Goal: Task Accomplishment & Management: Manage account settings

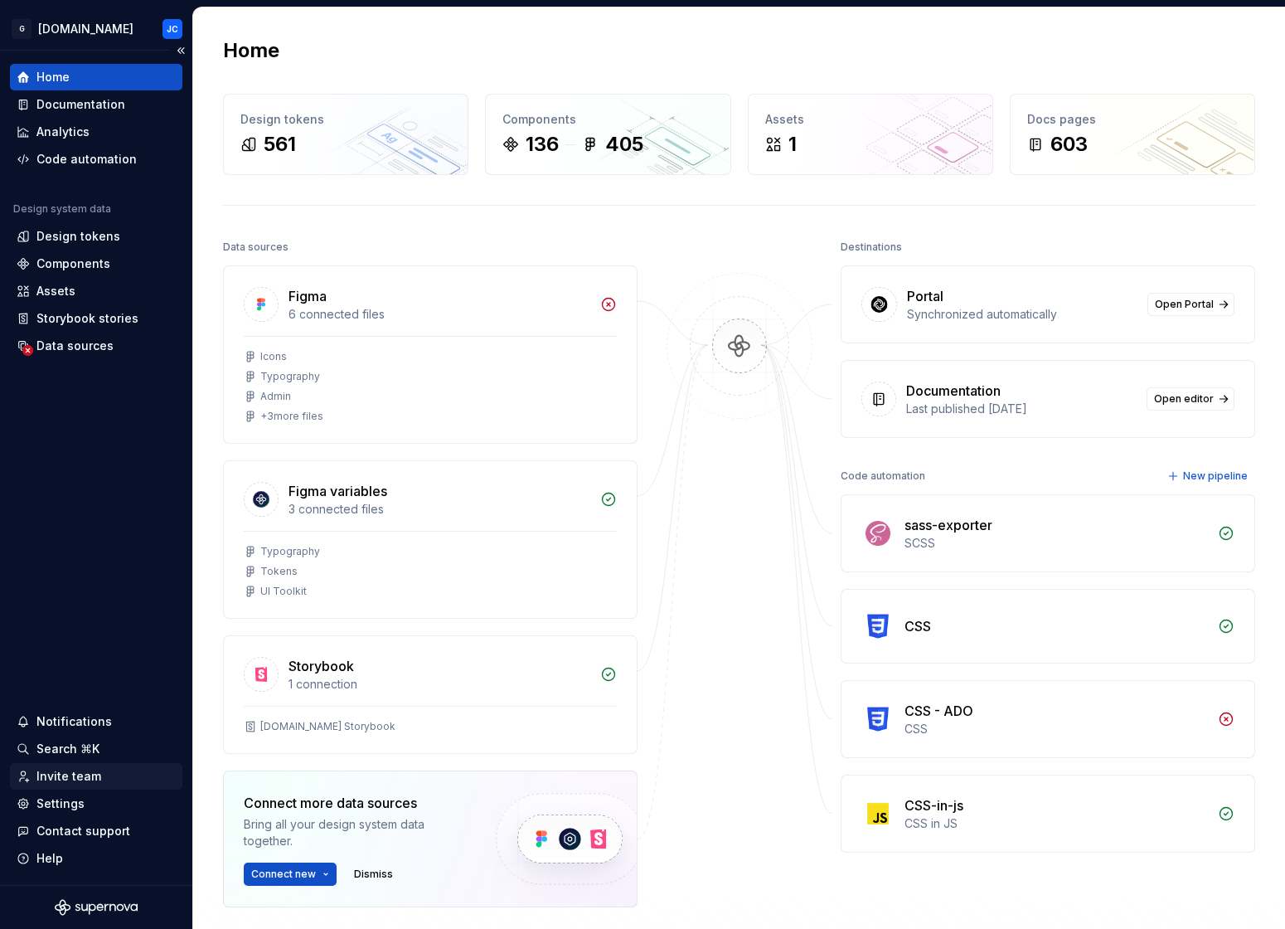
click at [79, 779] on div "Invite team" at bounding box center [68, 776] width 65 height 17
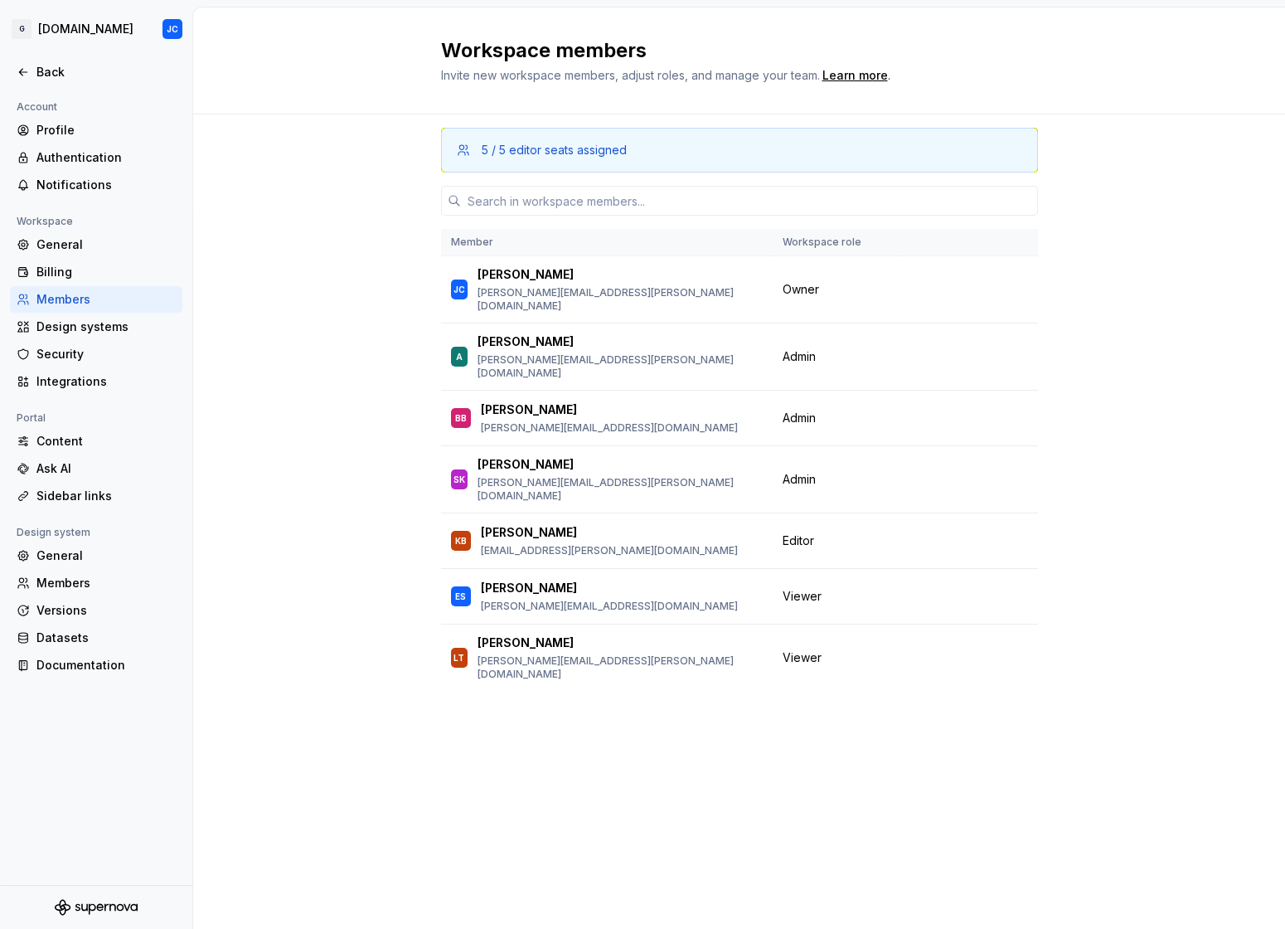
click at [617, 738] on div "5 / 5 editor seats assigned Member Workspace role JC John Chertok john.chertok@…" at bounding box center [739, 489] width 597 height 751
click at [85, 288] on div "Members" at bounding box center [96, 299] width 172 height 27
drag, startPoint x: 554, startPoint y: 500, endPoint x: 481, endPoint y: 501, distance: 73.0
click at [481, 524] on div "[PERSON_NAME]" at bounding box center [609, 532] width 257 height 17
copy p "[PERSON_NAME]"
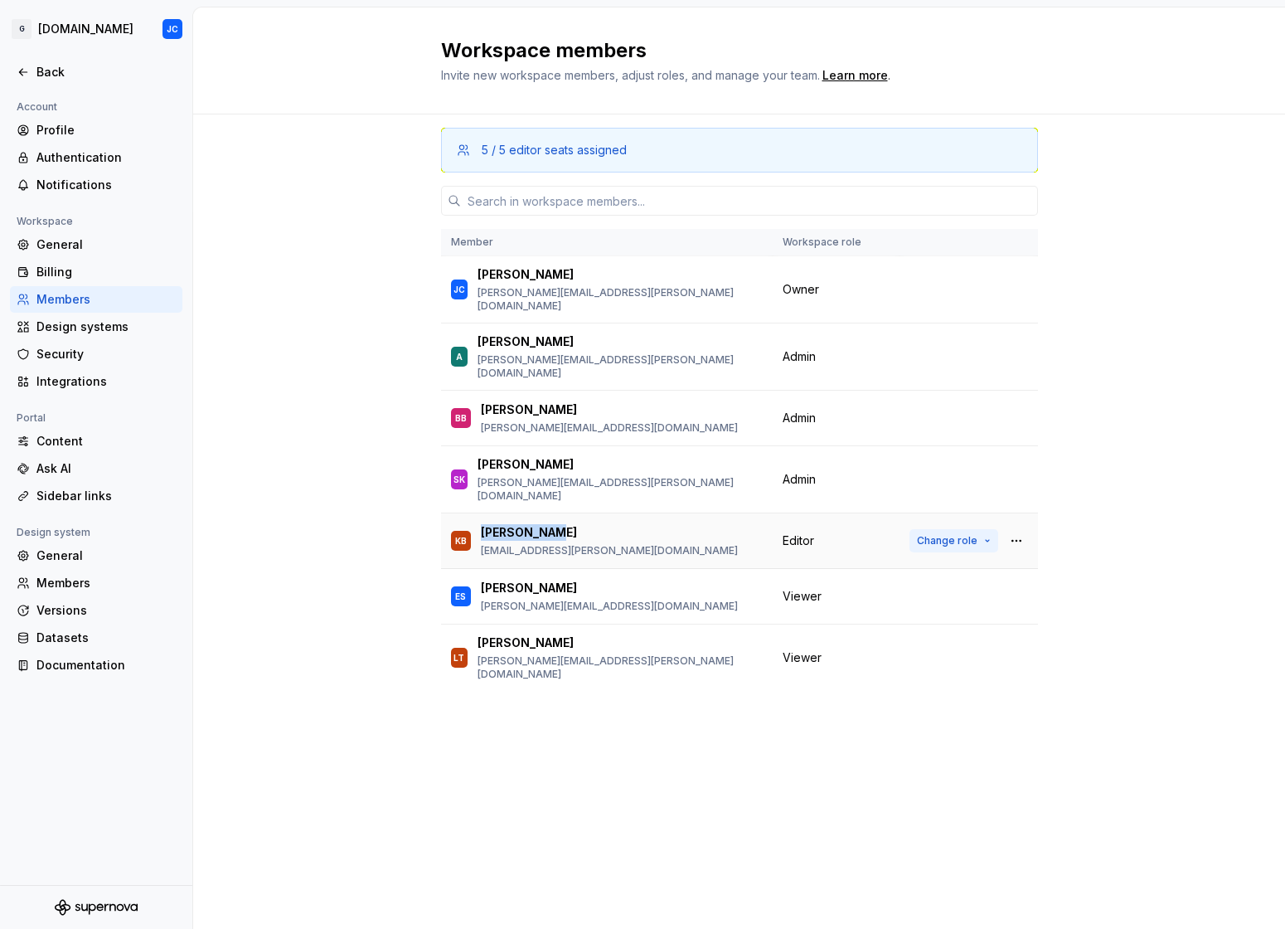
click at [939, 534] on span "Change role" at bounding box center [947, 540] width 61 height 13
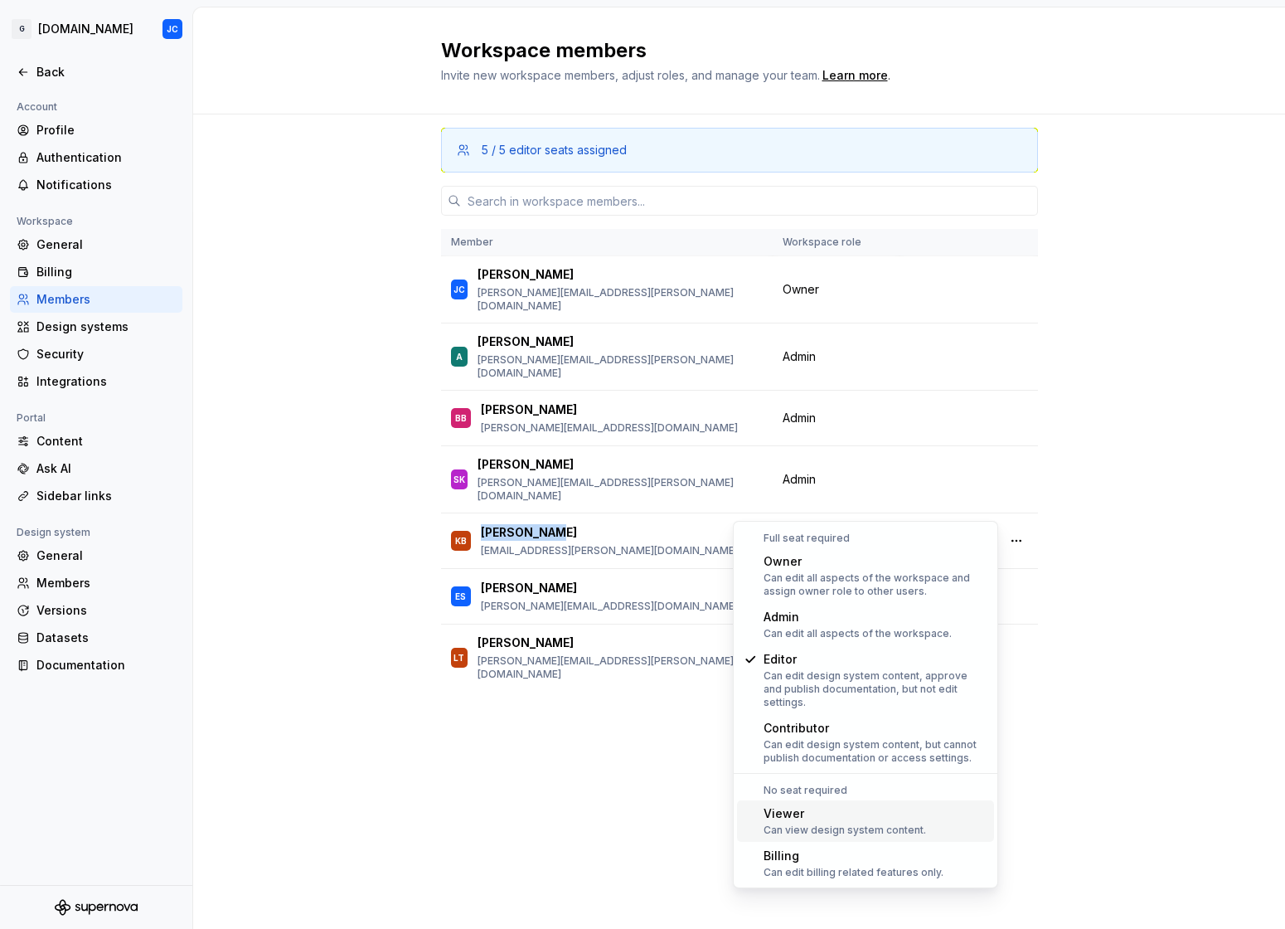
click at [817, 805] on div "Viewer" at bounding box center [845, 813] width 163 height 17
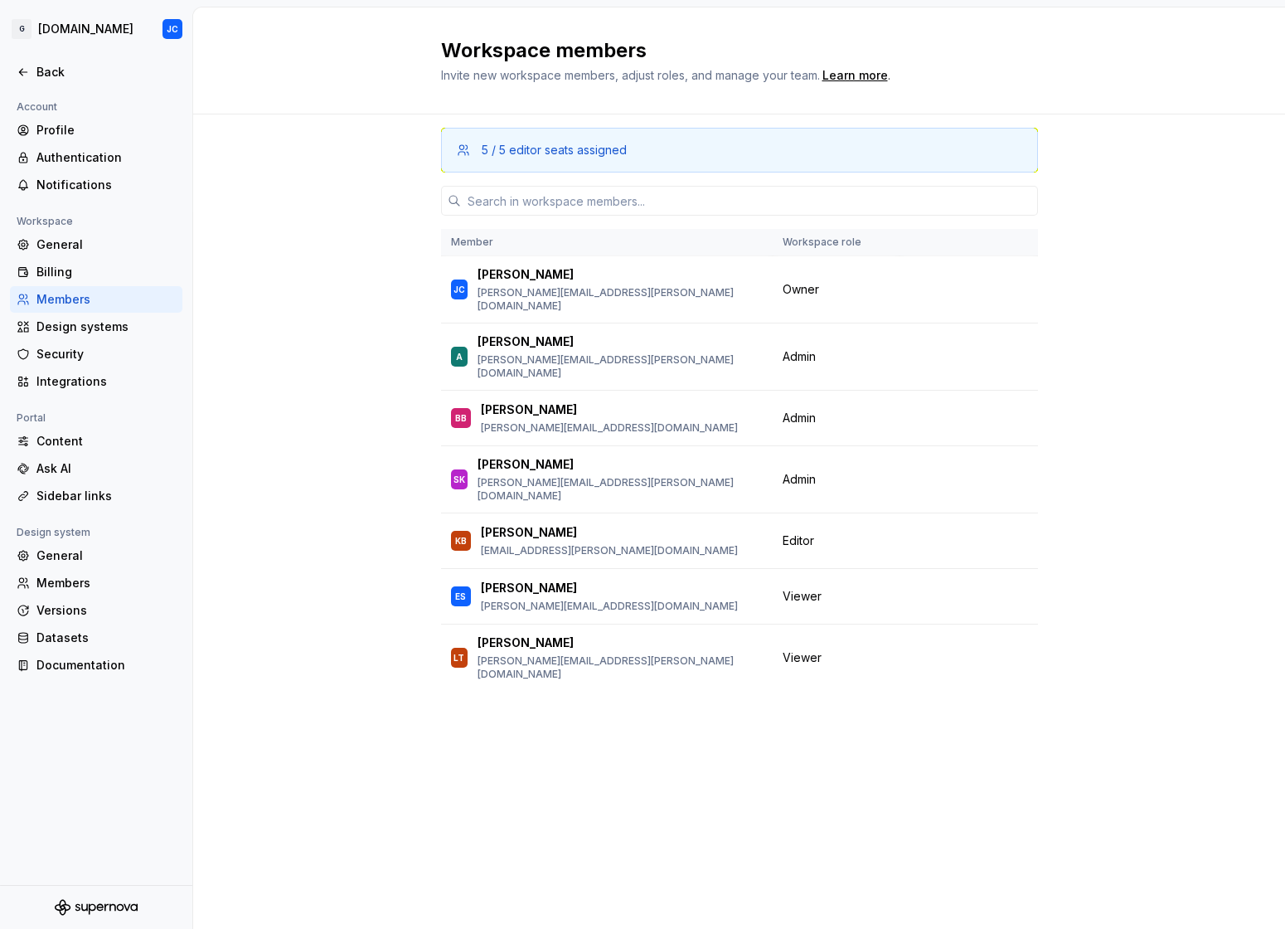
click at [682, 774] on div "5 / 5 editor seats assigned Member Workspace role JC John Chertok john.chertok@…" at bounding box center [739, 489] width 597 height 751
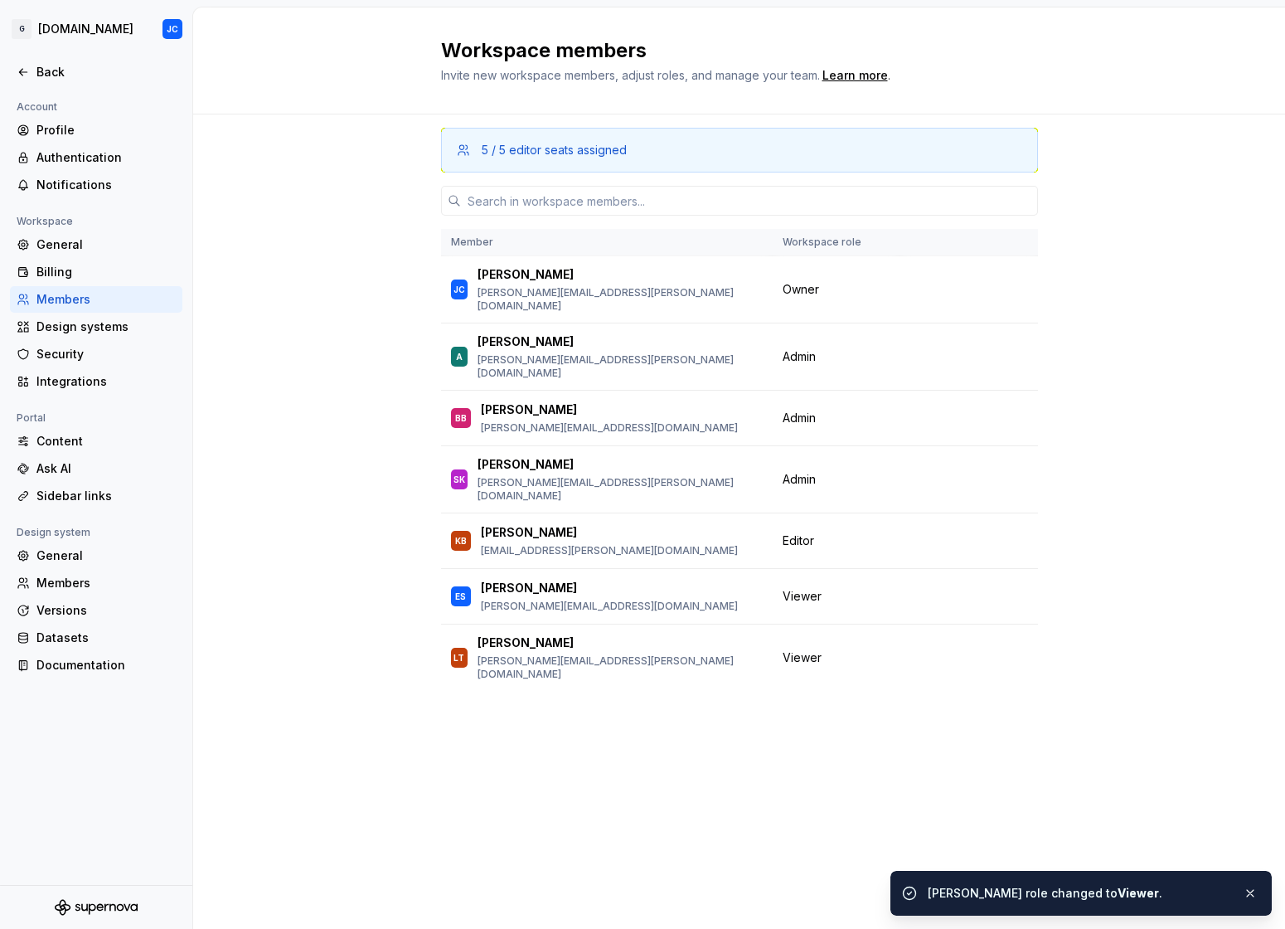
click at [682, 774] on div "5 / 5 editor seats assigned Member Workspace role JC John Chertok john.chertok@…" at bounding box center [739, 489] width 597 height 751
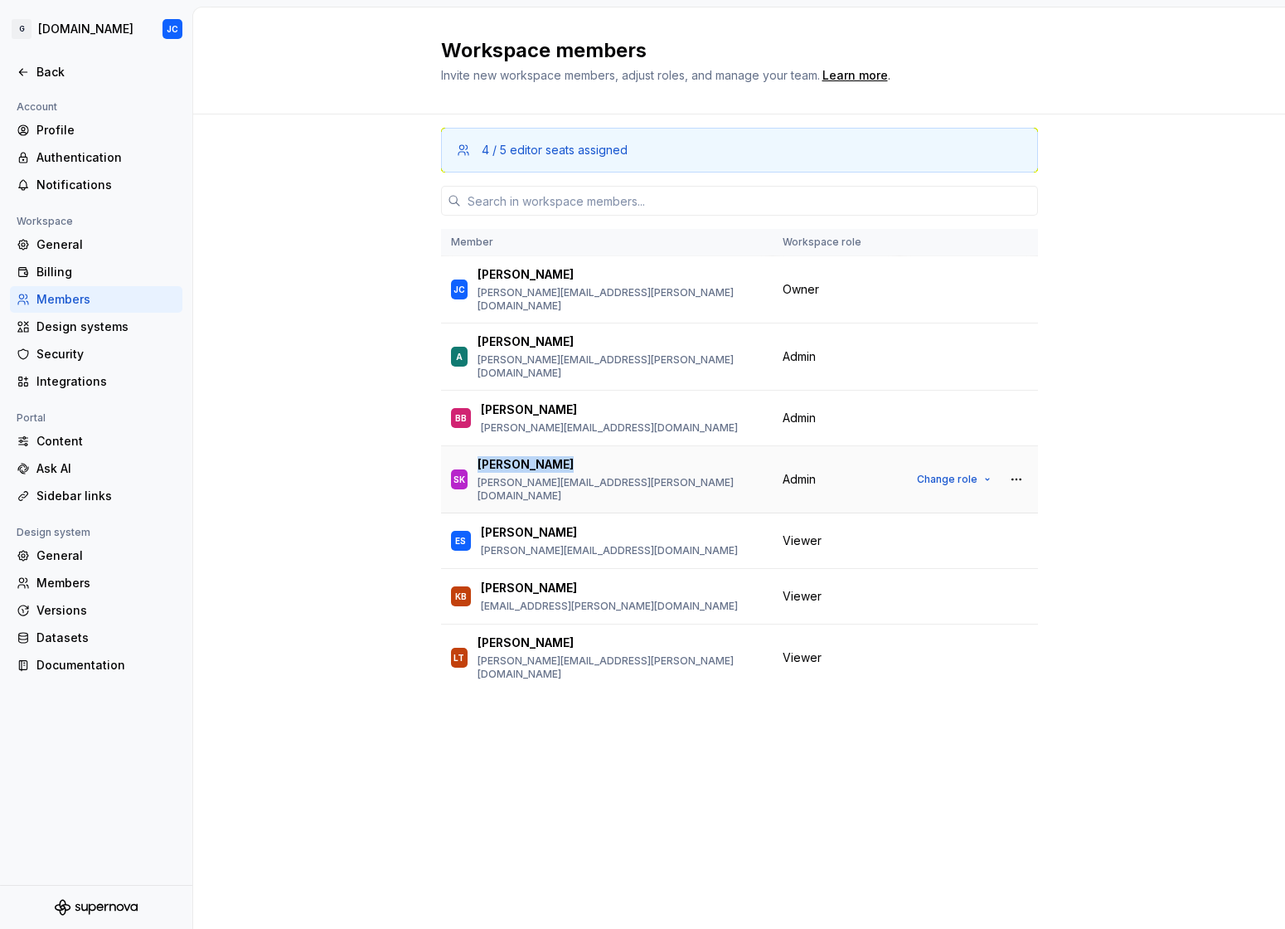
drag, startPoint x: 565, startPoint y: 444, endPoint x: 476, endPoint y: 444, distance: 88.7
click at [476, 456] on div "SK Swapnil Khode swapnil.khode@greystar.com" at bounding box center [607, 479] width 312 height 46
copy p "[PERSON_NAME]"
click at [978, 468] on button "Change role" at bounding box center [954, 479] width 89 height 23
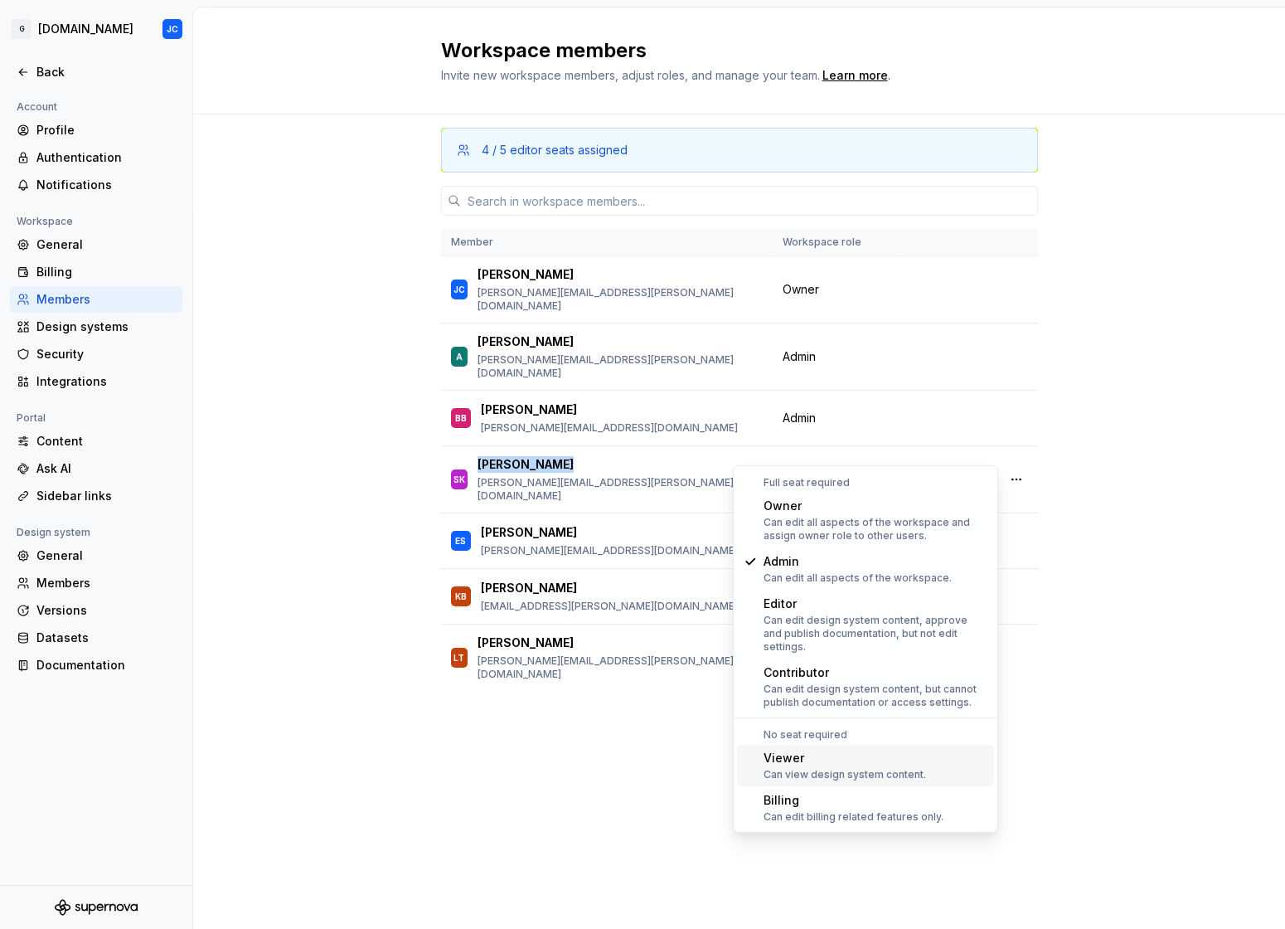
click at [810, 750] on div "Viewer" at bounding box center [845, 758] width 163 height 17
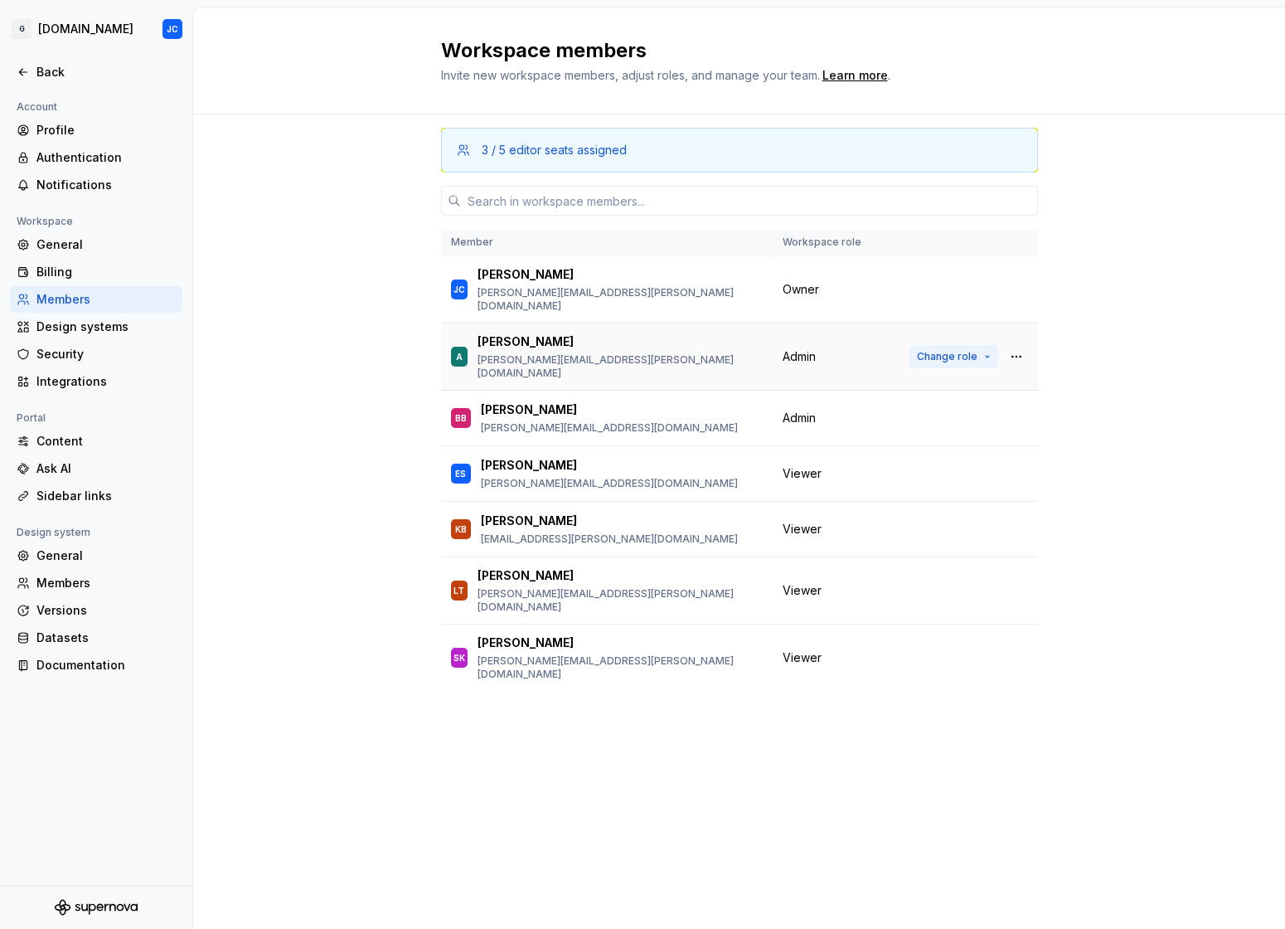
click at [980, 345] on button "Change role" at bounding box center [954, 356] width 89 height 23
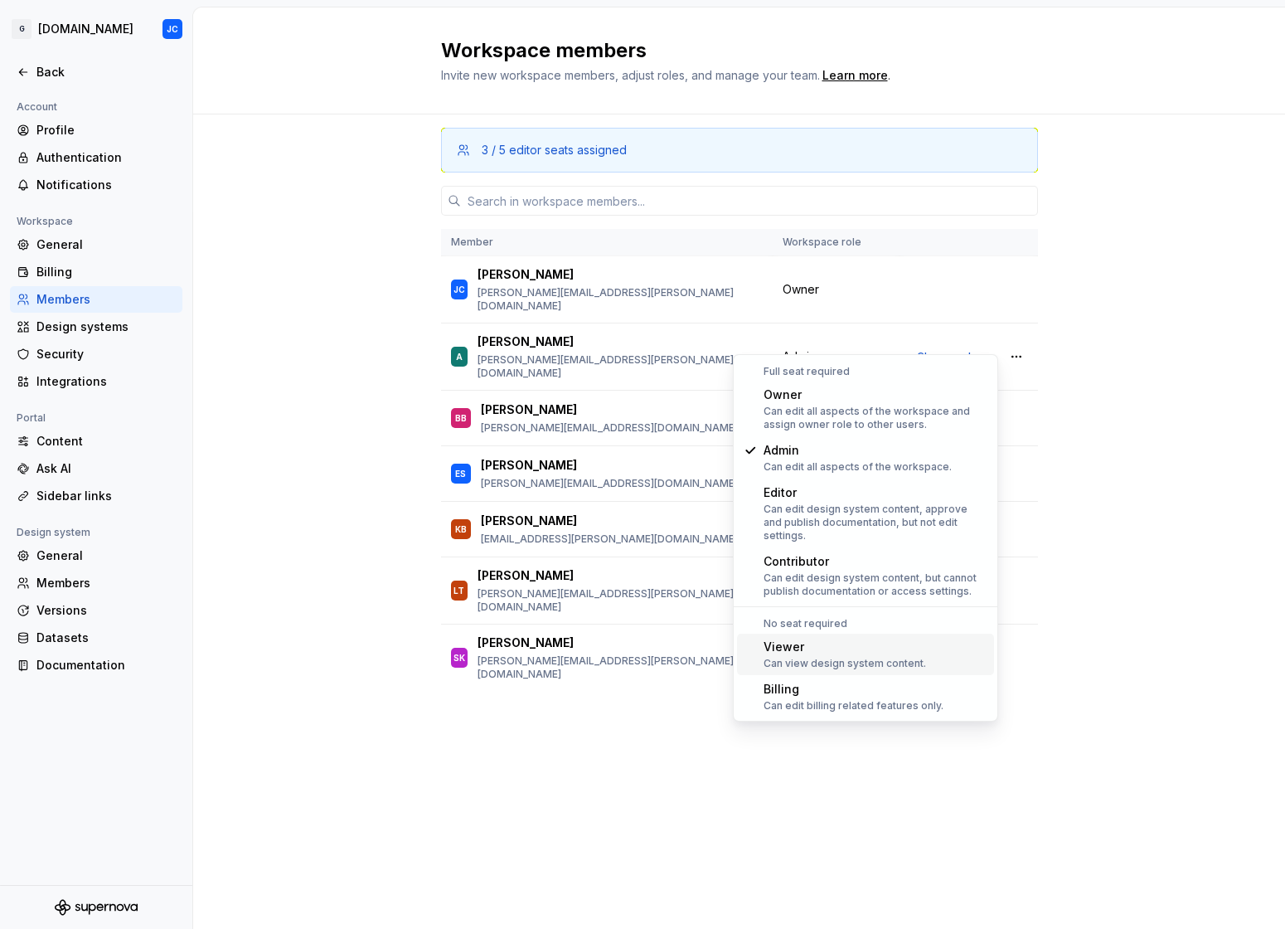
click at [846, 638] on div "Viewer" at bounding box center [845, 646] width 163 height 17
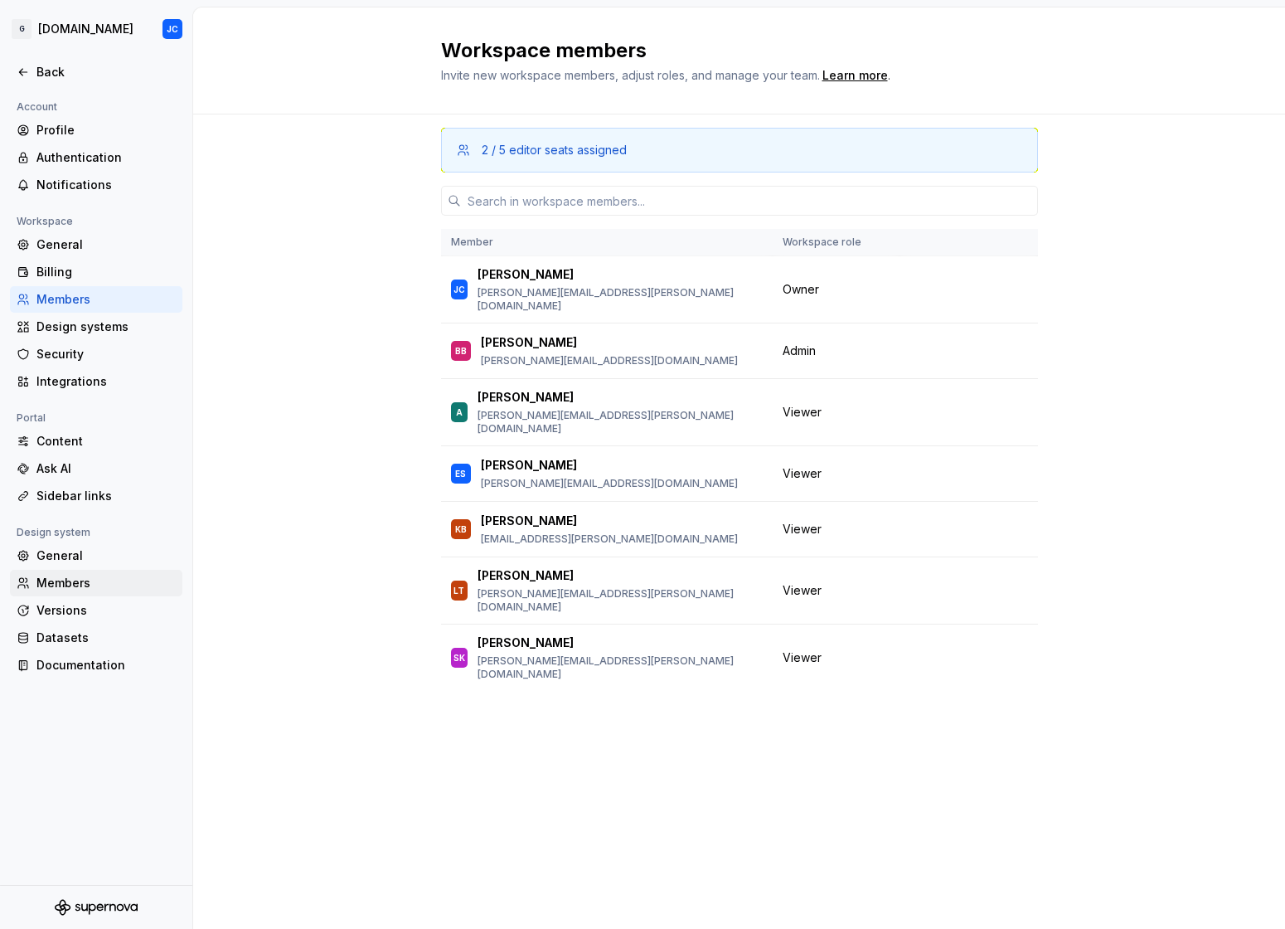
click at [75, 580] on div "Members" at bounding box center [105, 583] width 139 height 17
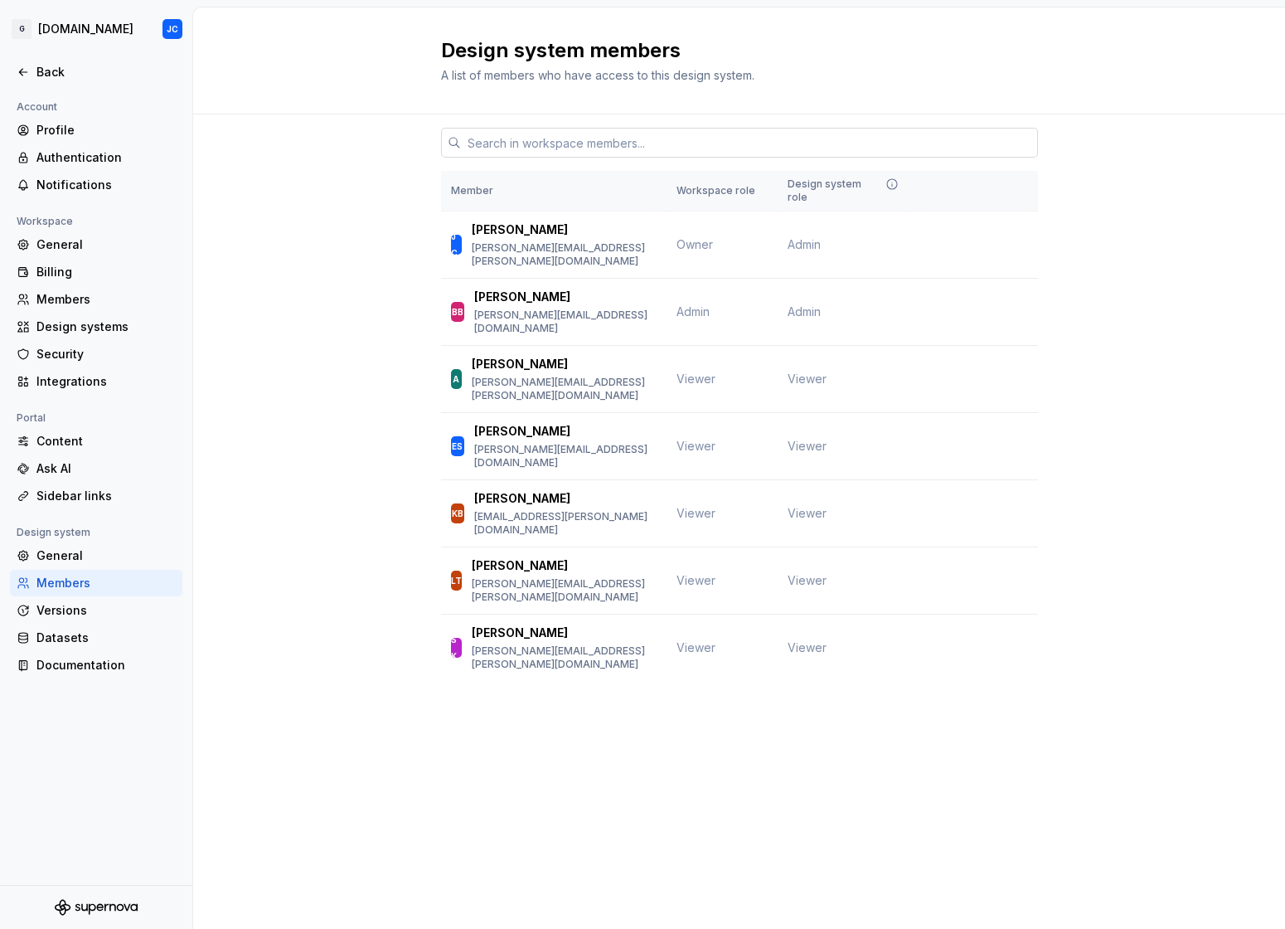
click at [599, 141] on input "text" at bounding box center [749, 143] width 577 height 30
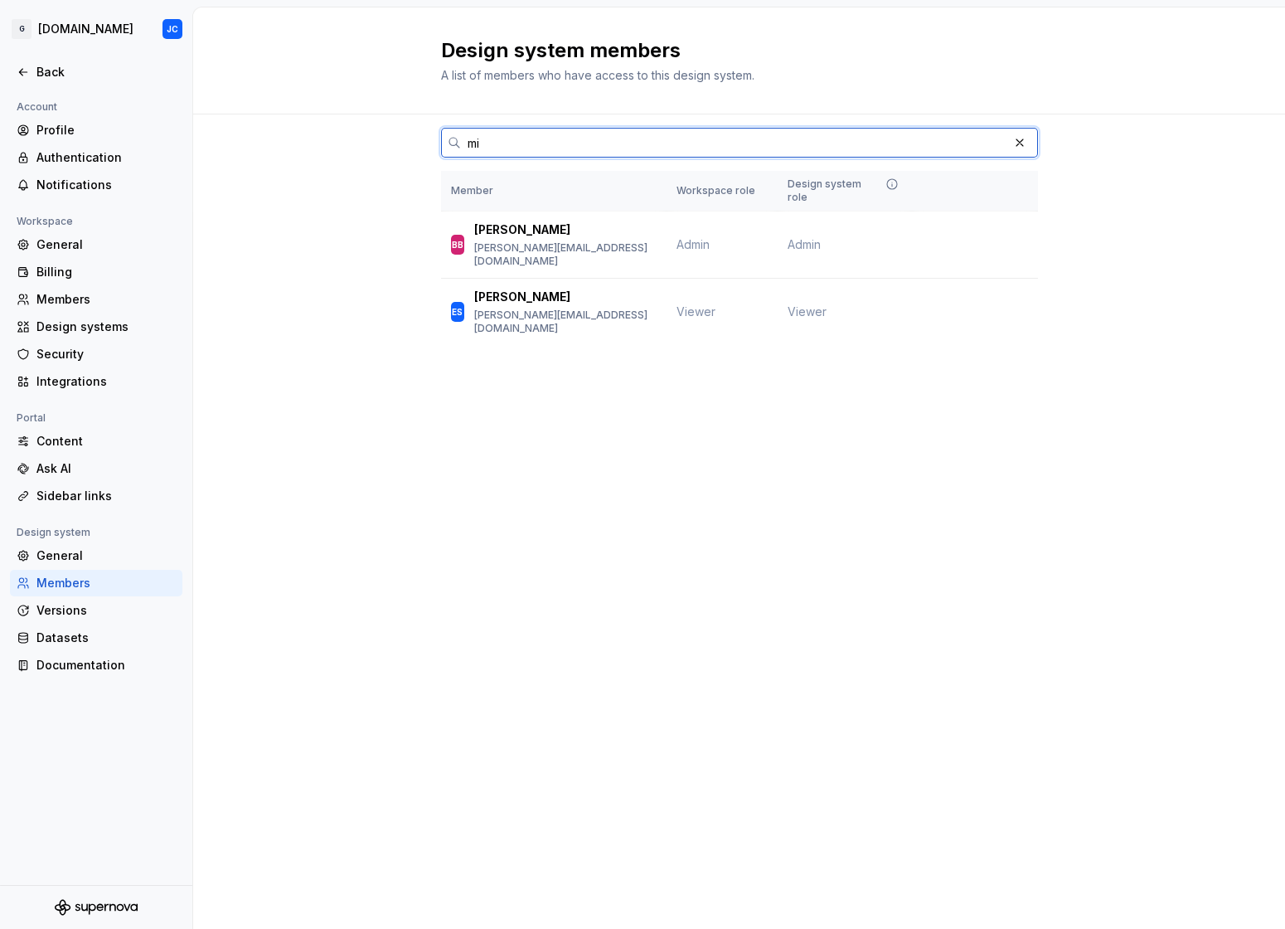
type input "m"
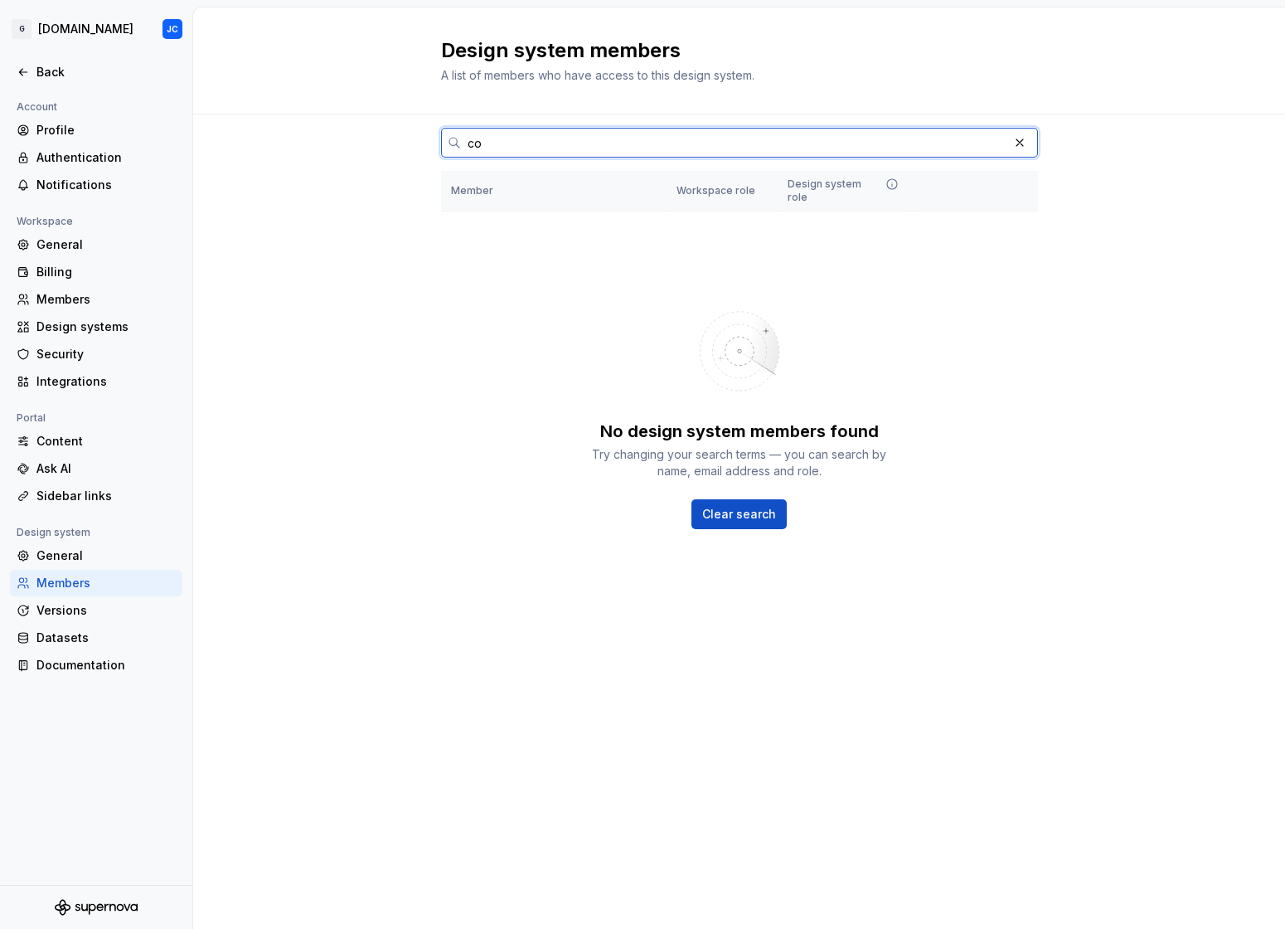
type input "c"
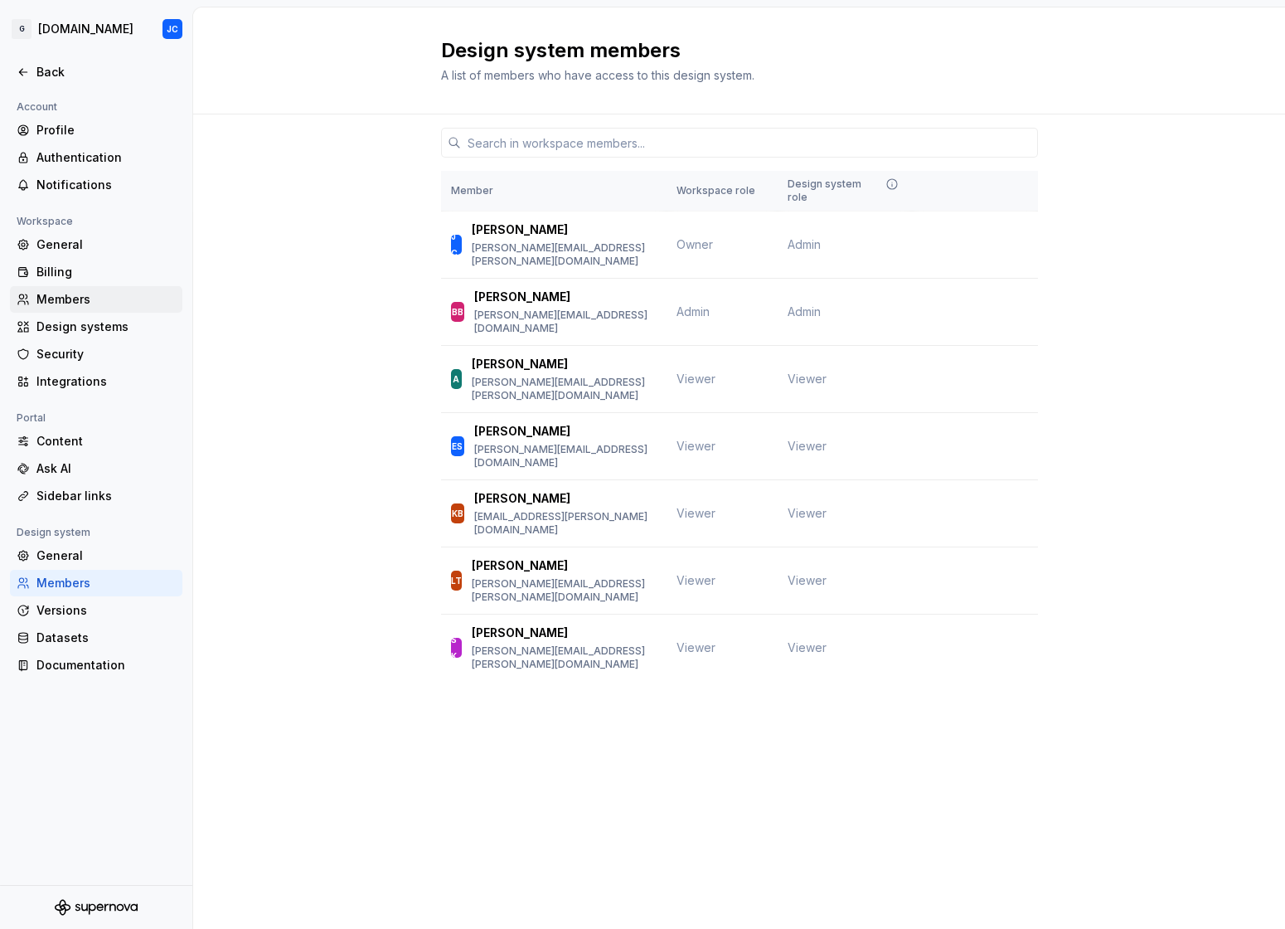
click at [50, 296] on div "Members" at bounding box center [105, 299] width 139 height 17
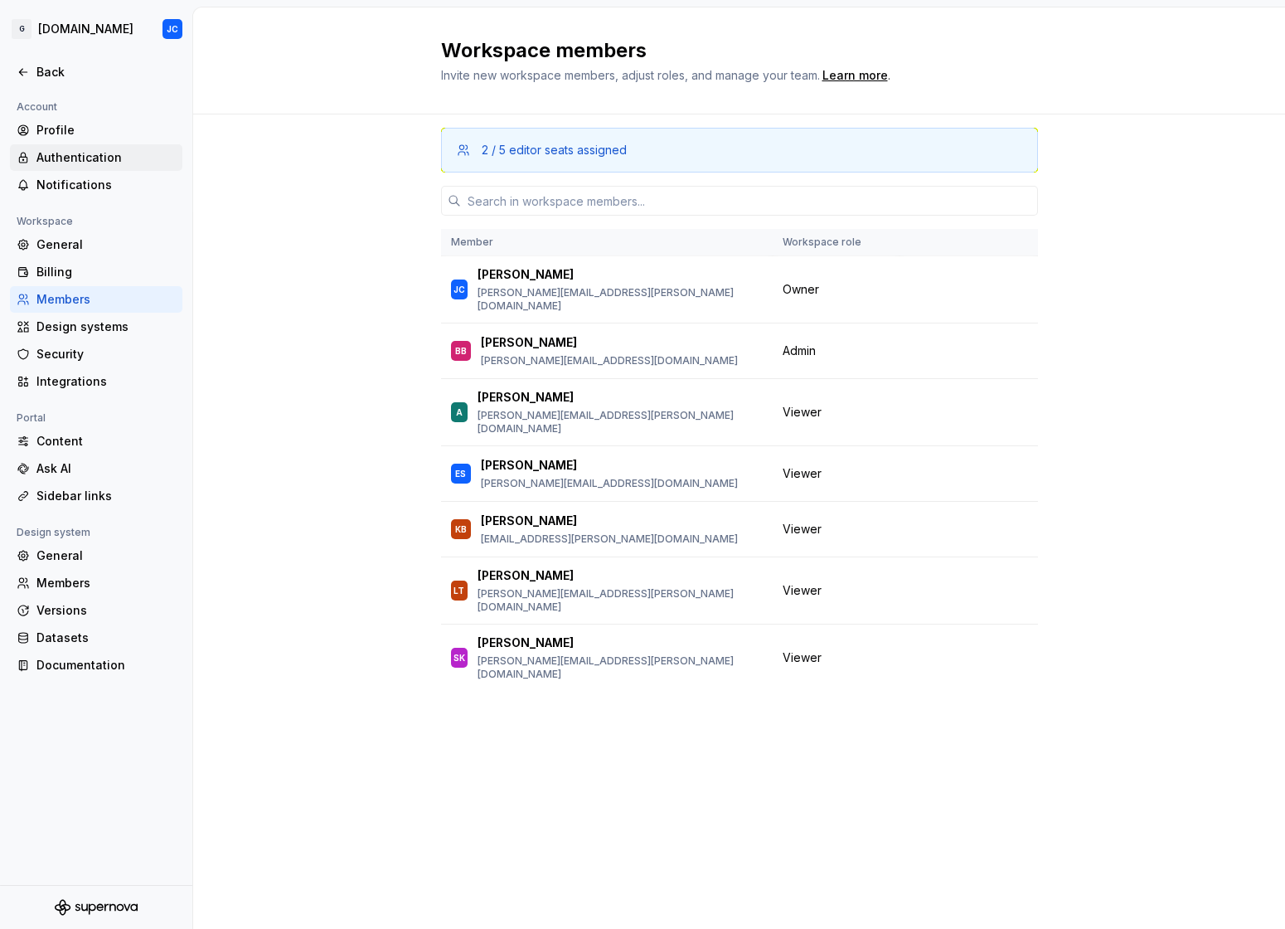
click at [63, 159] on div "Authentication" at bounding box center [105, 157] width 139 height 17
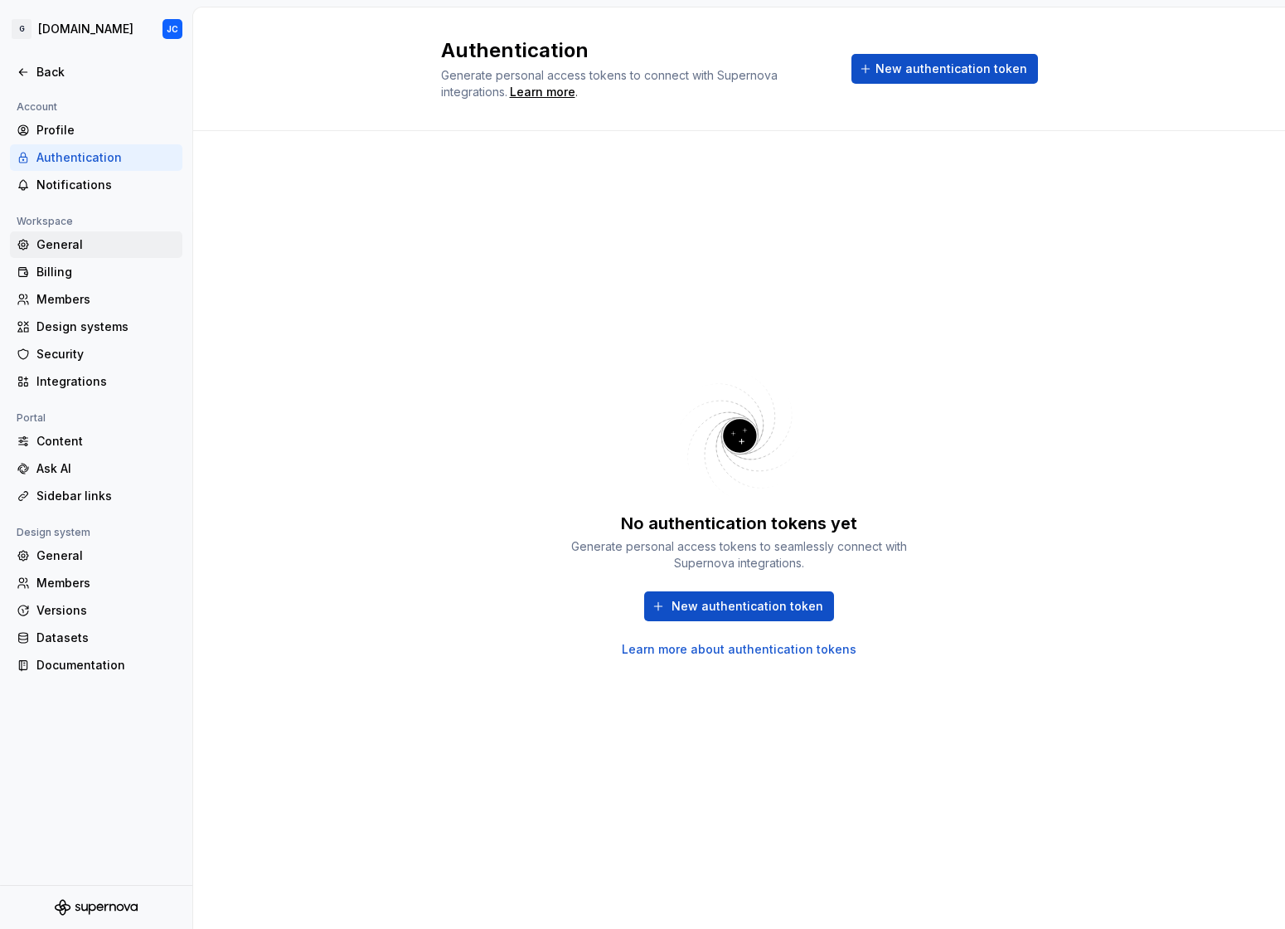
click at [73, 245] on div "General" at bounding box center [105, 244] width 139 height 17
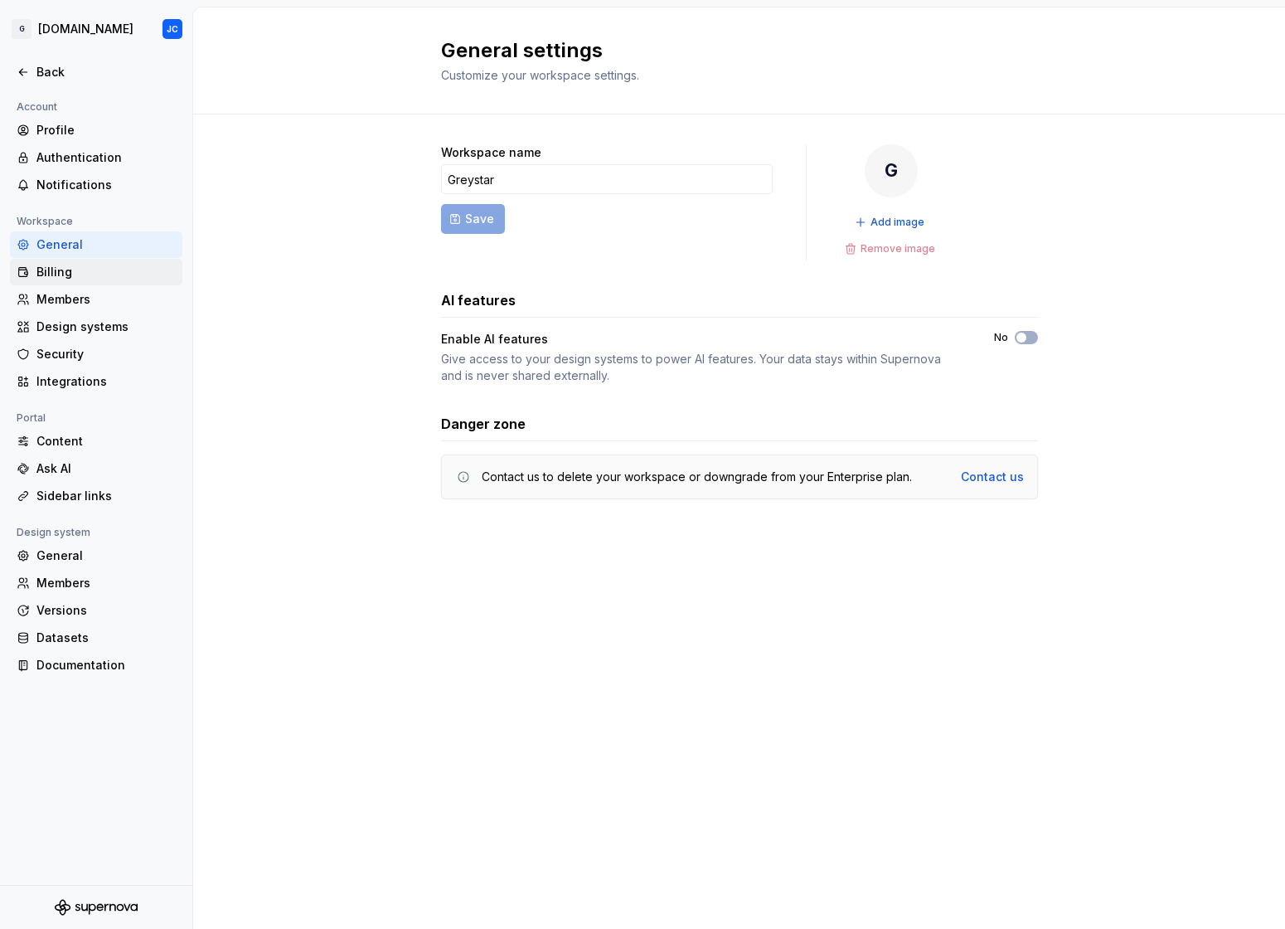
click at [72, 272] on div "Billing" at bounding box center [105, 272] width 139 height 17
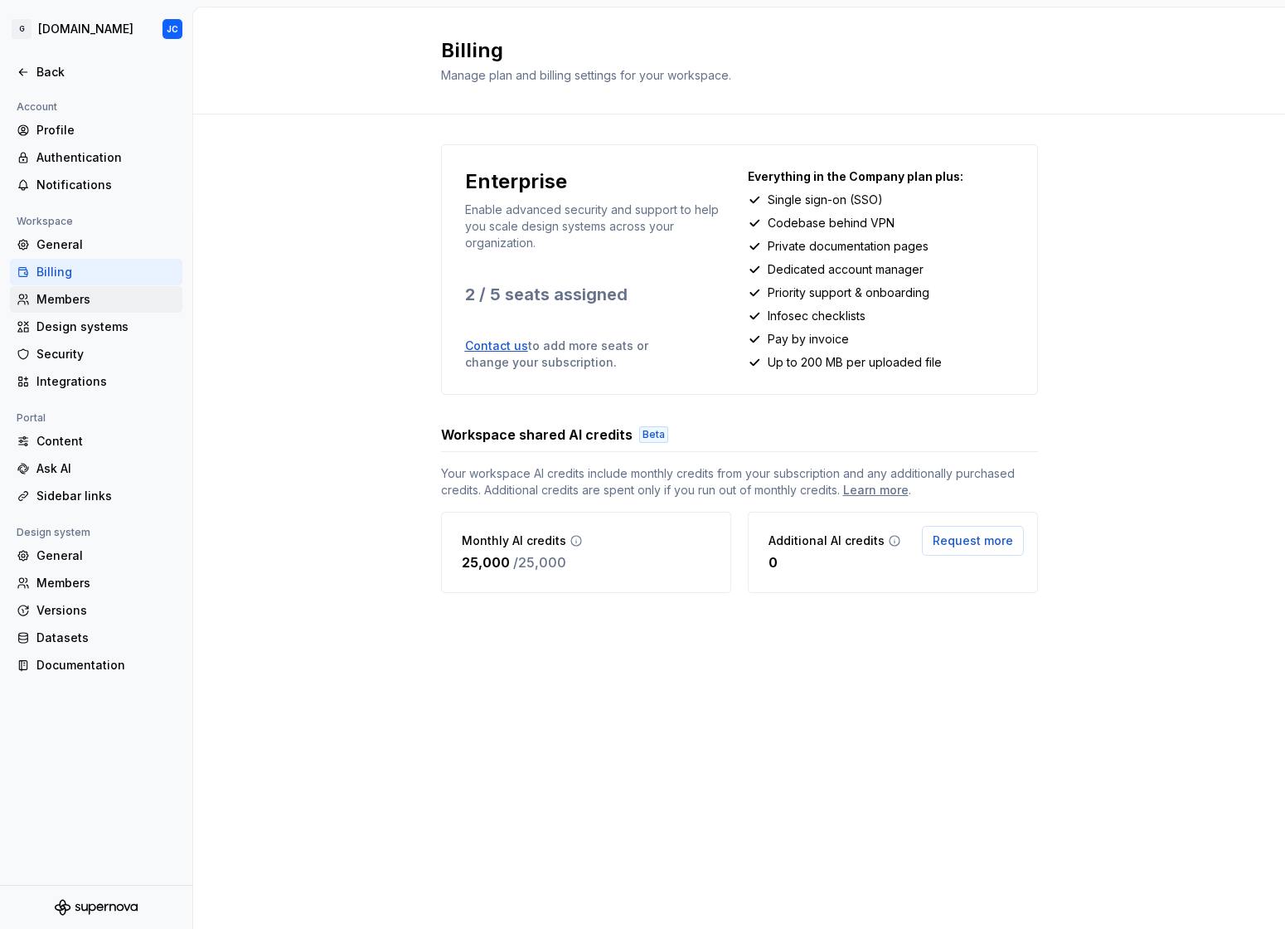
click at [56, 298] on div "Members" at bounding box center [105, 299] width 139 height 17
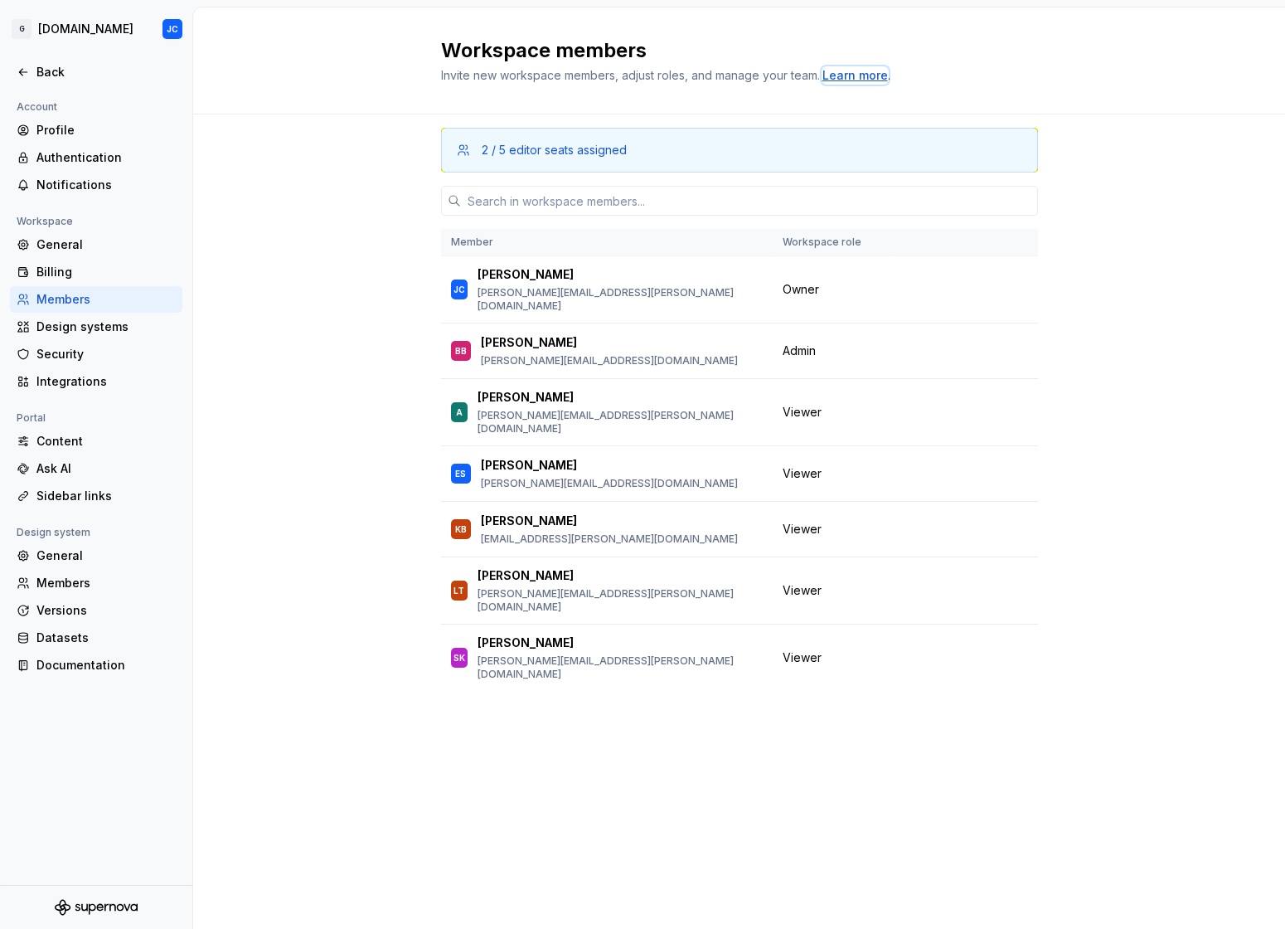
click at [853, 75] on div "Learn more" at bounding box center [856, 75] width 66 height 17
click at [500, 145] on div "2 / 5 editor seats assigned" at bounding box center [554, 150] width 145 height 17
click at [574, 159] on div "2 / 5 editor seats assigned" at bounding box center [739, 150] width 597 height 45
click at [1024, 283] on button "button" at bounding box center [1016, 289] width 23 height 23
click at [1109, 285] on div "2 / 5 editor seats assigned Member Workspace role JC John Chertok john.chertok@…" at bounding box center [739, 521] width 1092 height 814
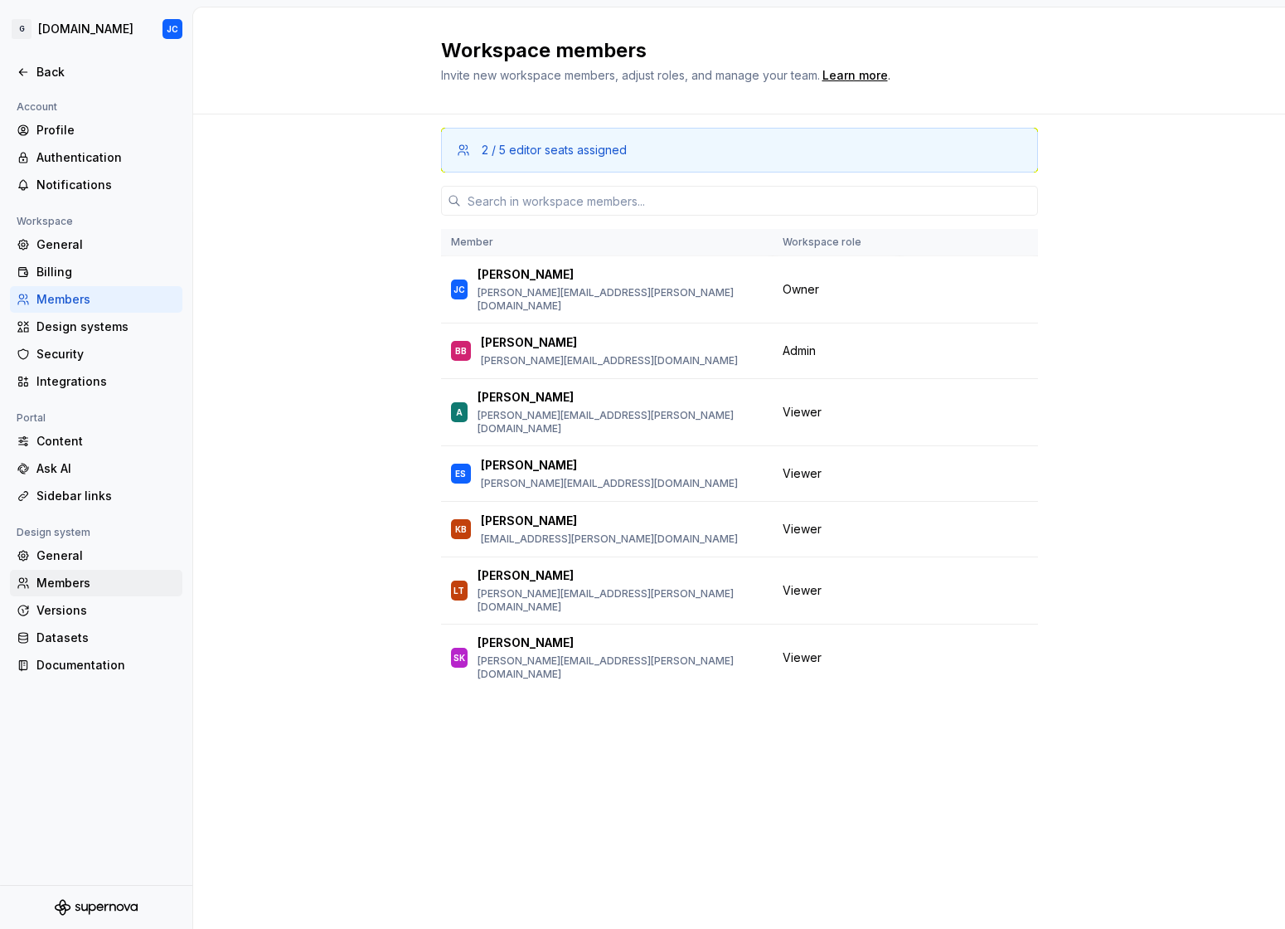
click at [82, 582] on div "Members" at bounding box center [105, 583] width 139 height 17
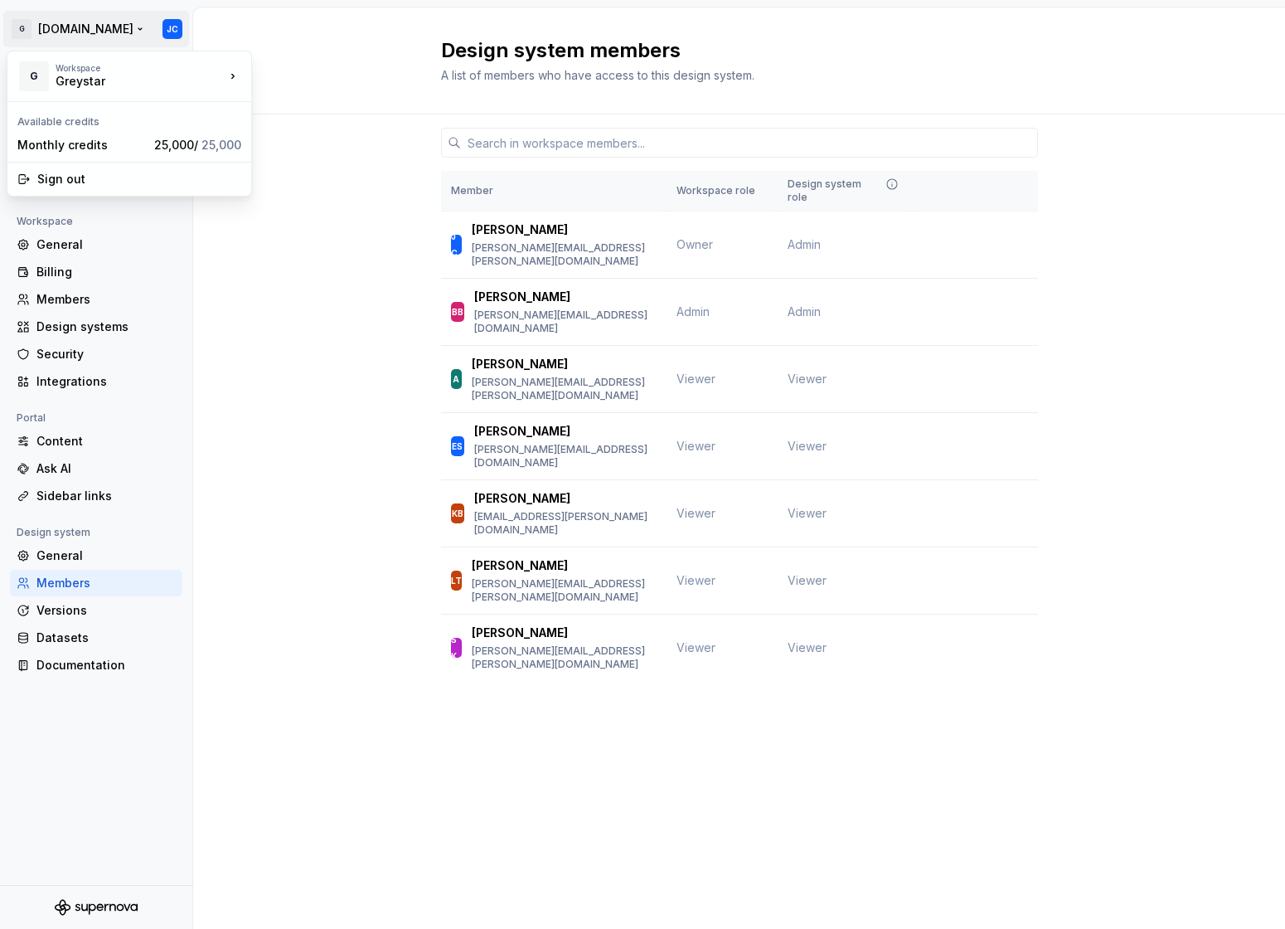
click at [71, 31] on html "G Greystar.com JC Back Account Profile Authentication Notifications Workspace G…" at bounding box center [642, 464] width 1285 height 929
click at [70, 78] on div "Greystar" at bounding box center [126, 81] width 141 height 17
click at [295, 75] on div "Greystar" at bounding box center [333, 72] width 108 height 17
click at [250, 117] on div "Member Workspace role Design system role JC John Chertok john.chertok@greystar.…" at bounding box center [739, 428] width 1092 height 629
click at [55, 304] on div "Members" at bounding box center [105, 299] width 139 height 17
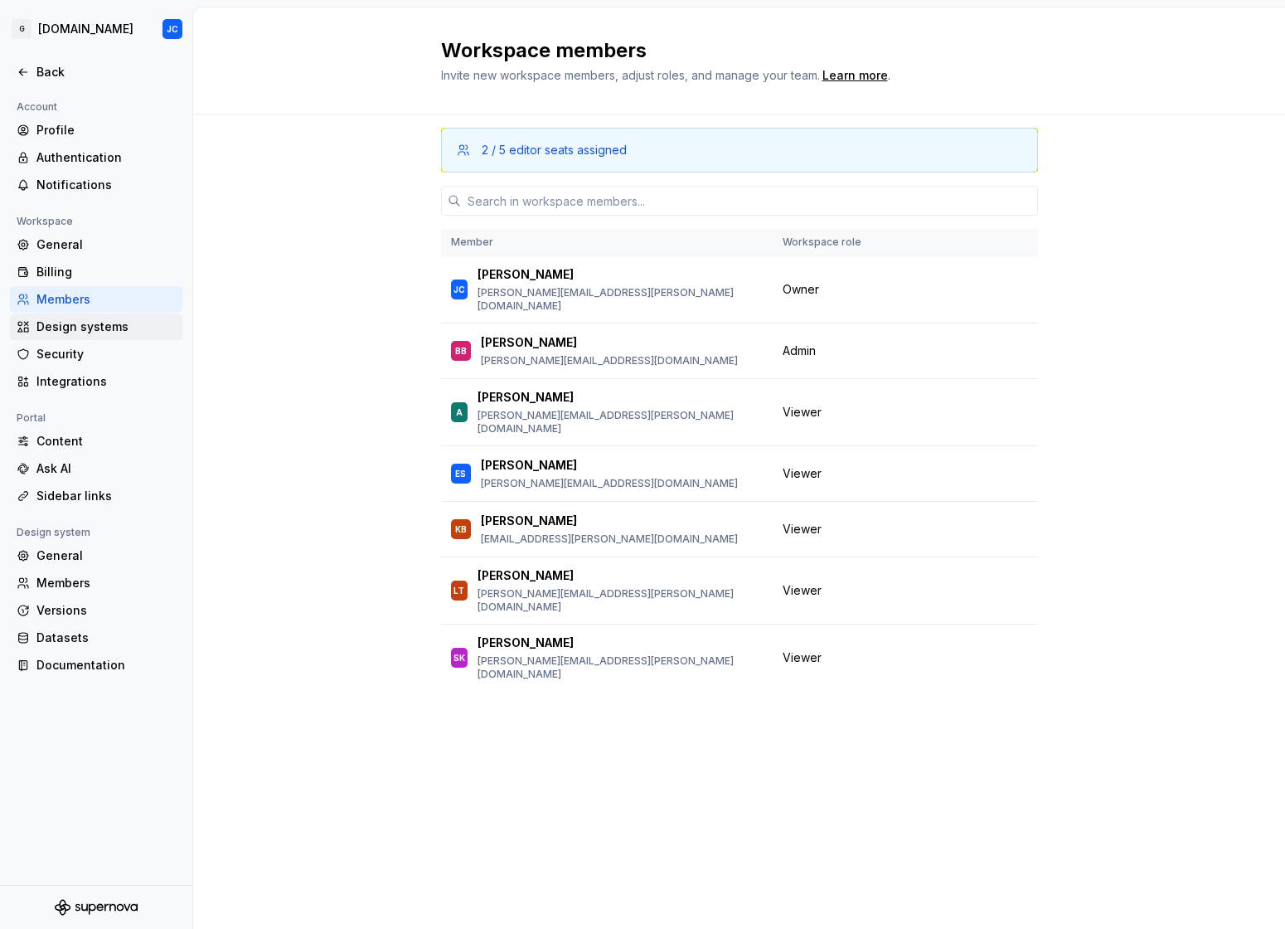
click at [75, 332] on div "Design systems" at bounding box center [105, 326] width 139 height 17
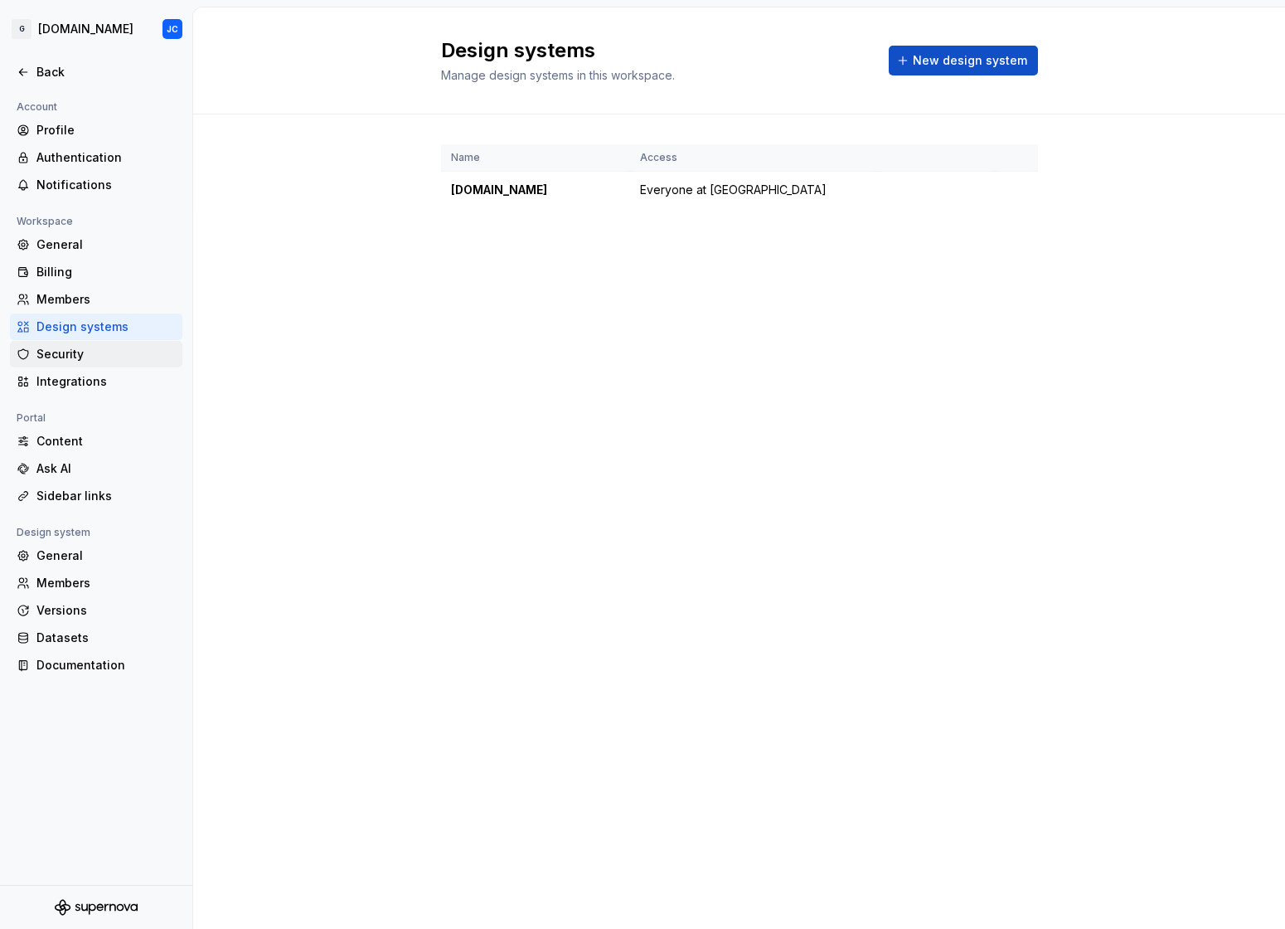
click at [66, 359] on div "Security" at bounding box center [105, 354] width 139 height 17
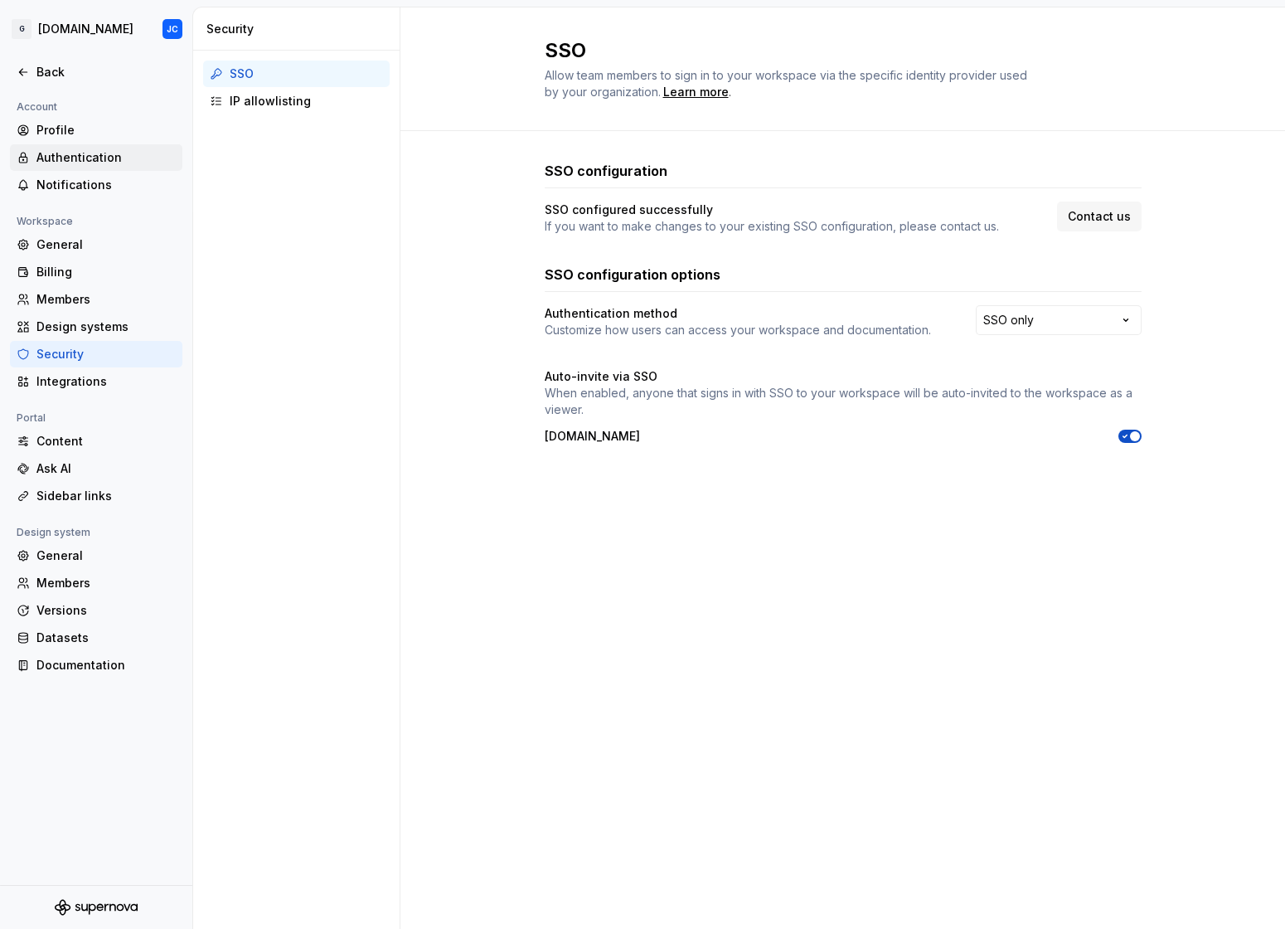
click at [77, 154] on div "Authentication" at bounding box center [105, 157] width 139 height 17
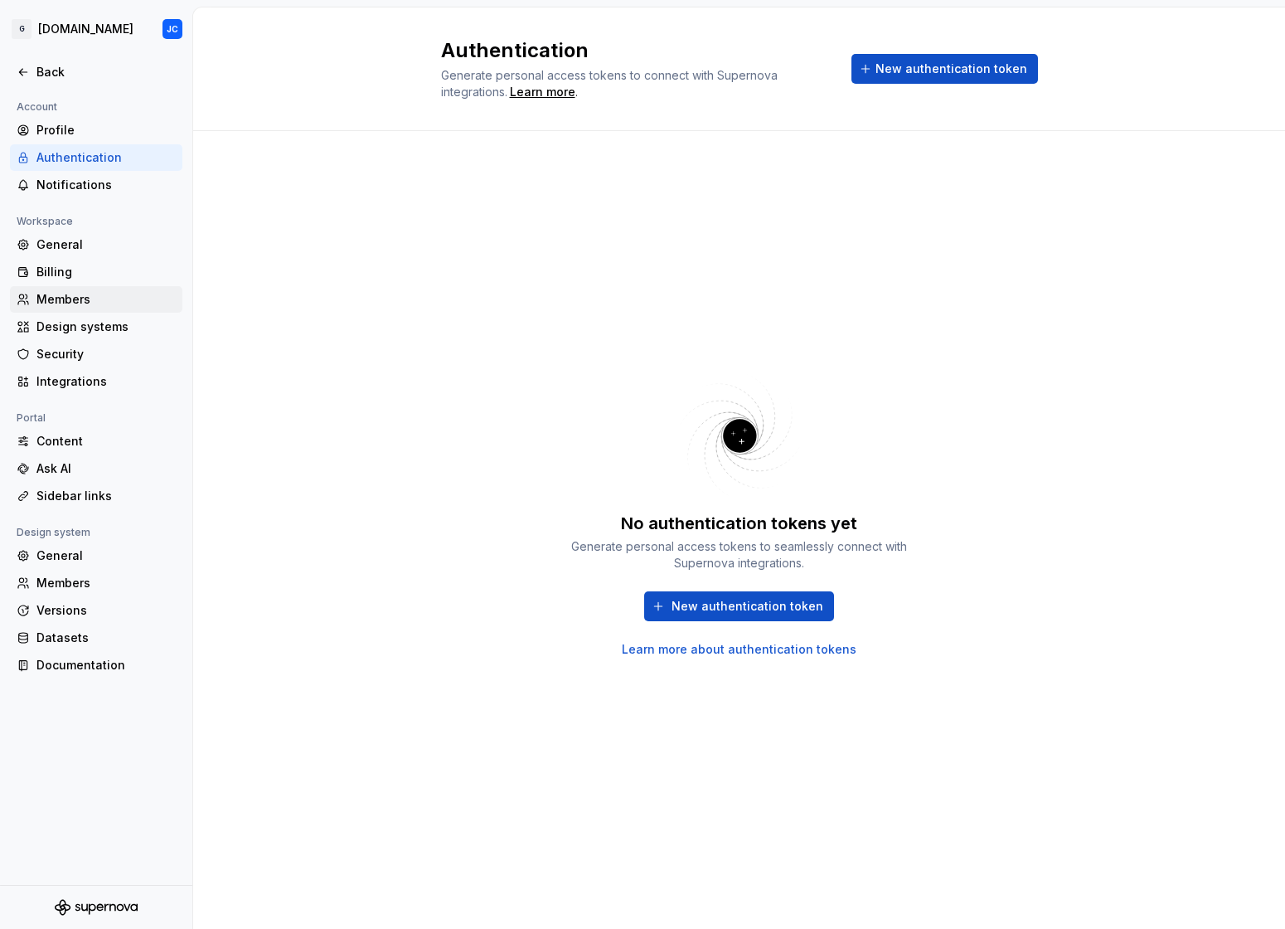
click at [46, 302] on div "Members" at bounding box center [105, 299] width 139 height 17
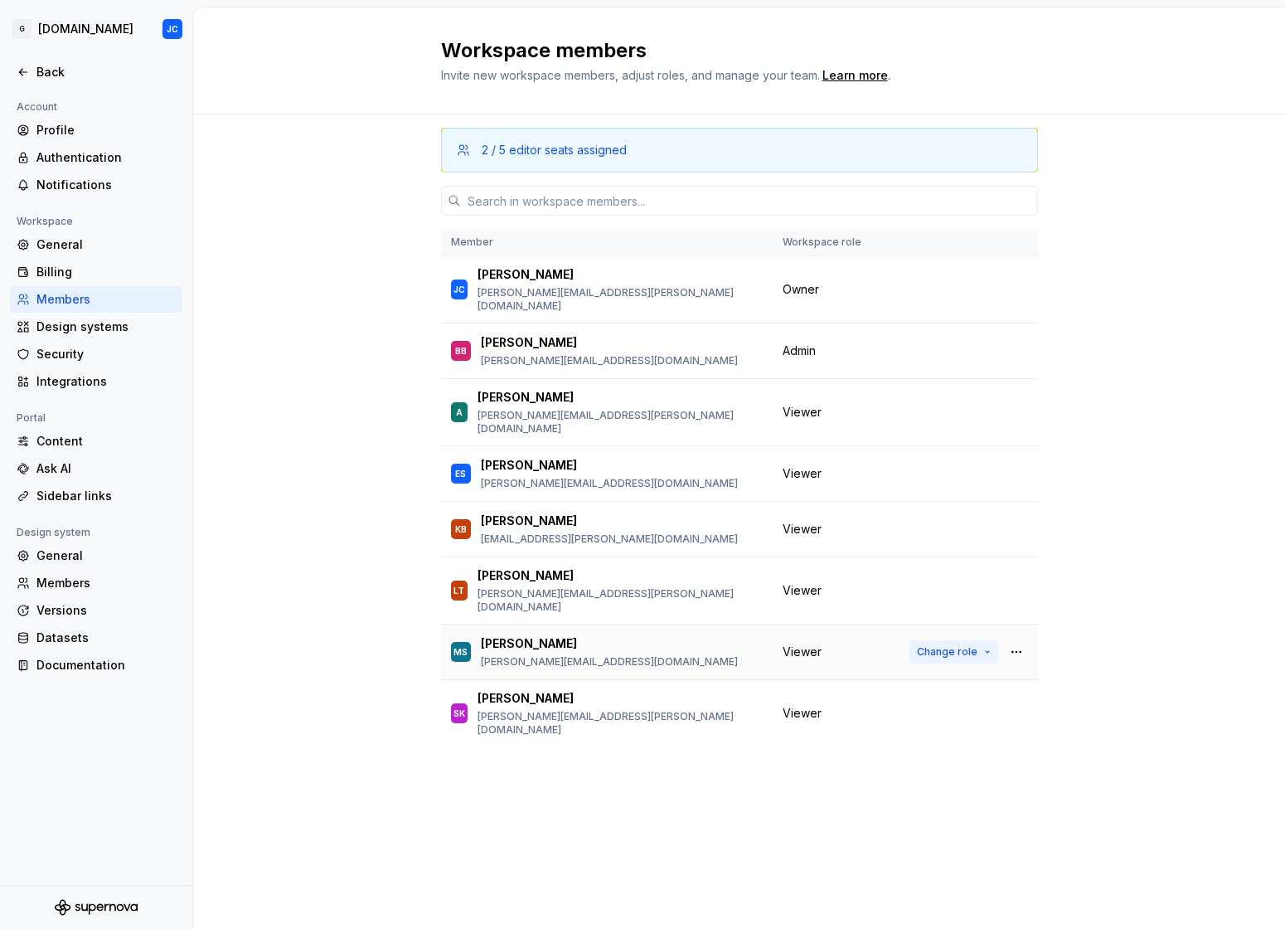
click at [942, 645] on span "Change role" at bounding box center [947, 651] width 61 height 13
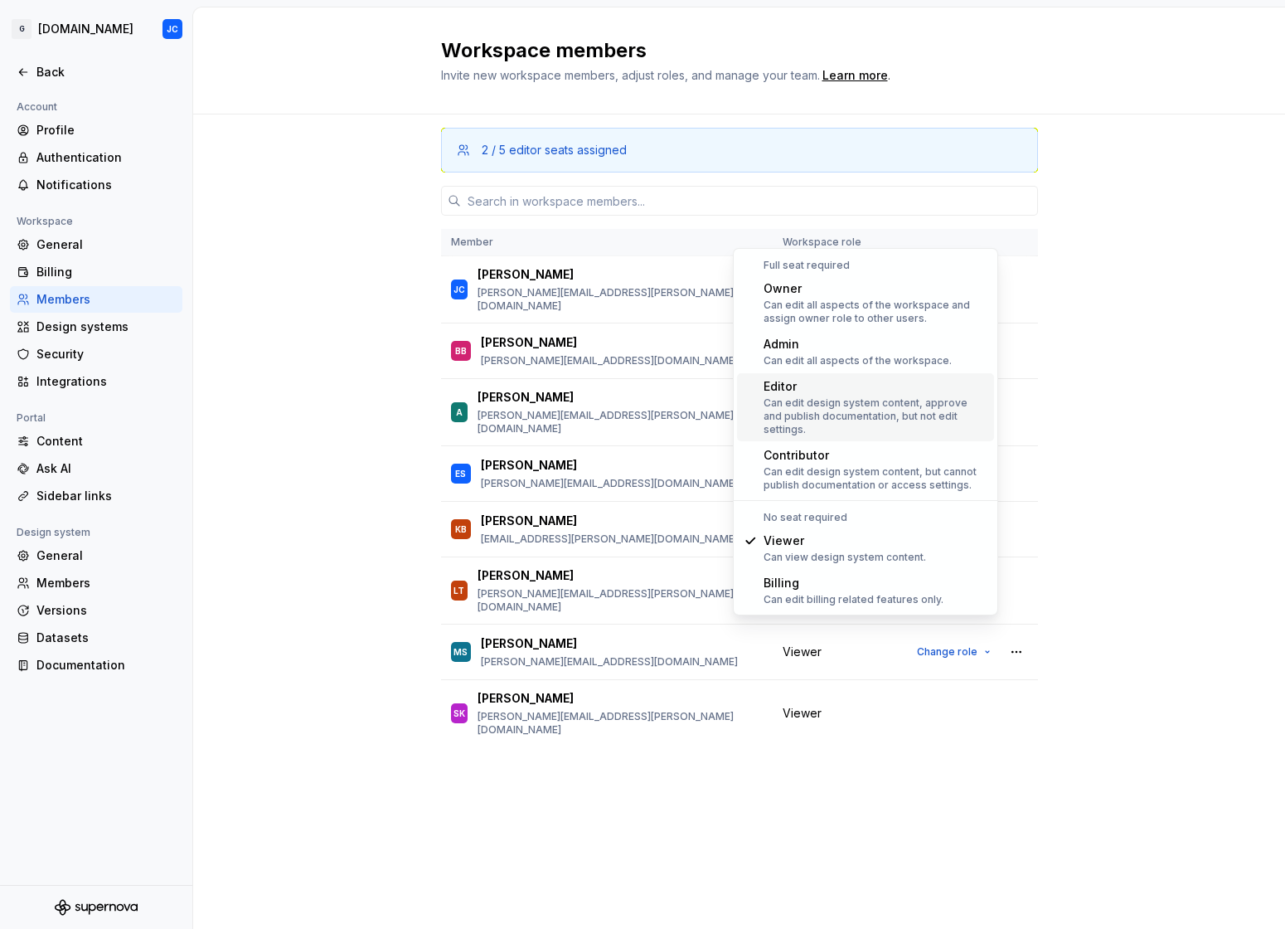
click at [917, 406] on div "Can edit design system content, approve and publish documentation, but not edit…" at bounding box center [876, 416] width 224 height 40
